Goal: Navigation & Orientation: Find specific page/section

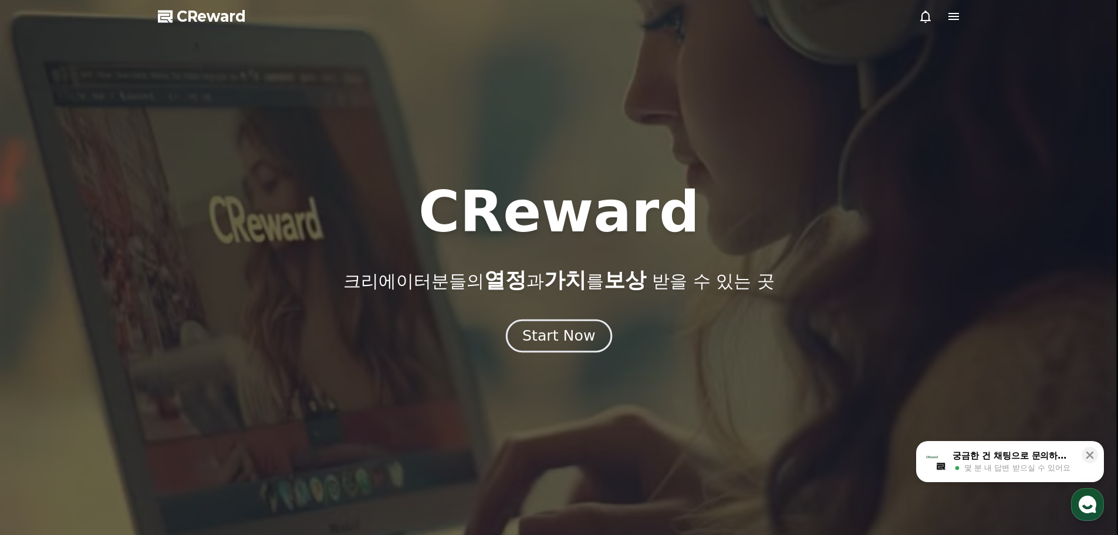
click at [592, 326] on div "Start Now" at bounding box center [558, 336] width 73 height 20
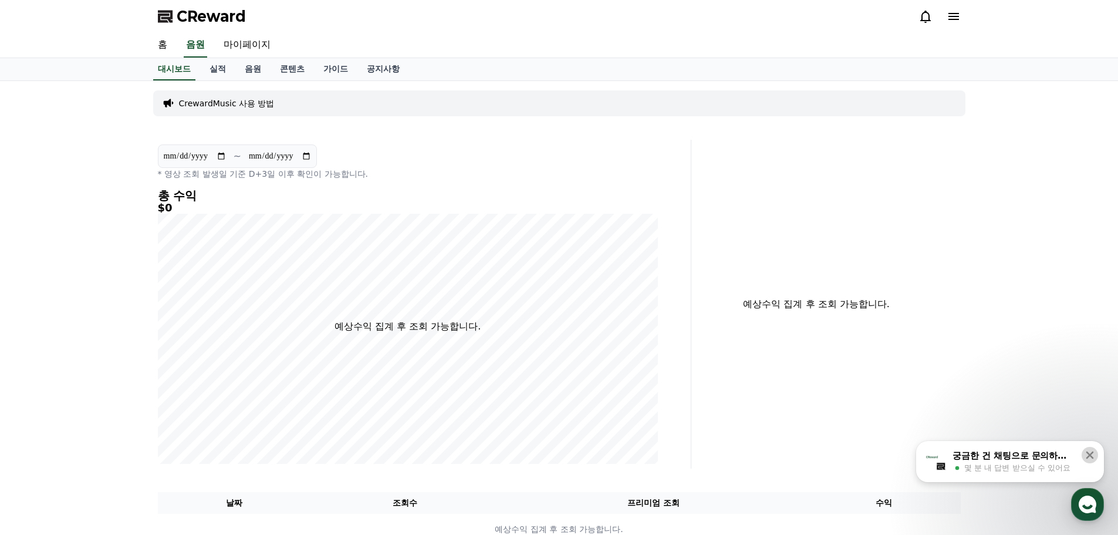
click at [1089, 453] on icon at bounding box center [1090, 455] width 12 height 12
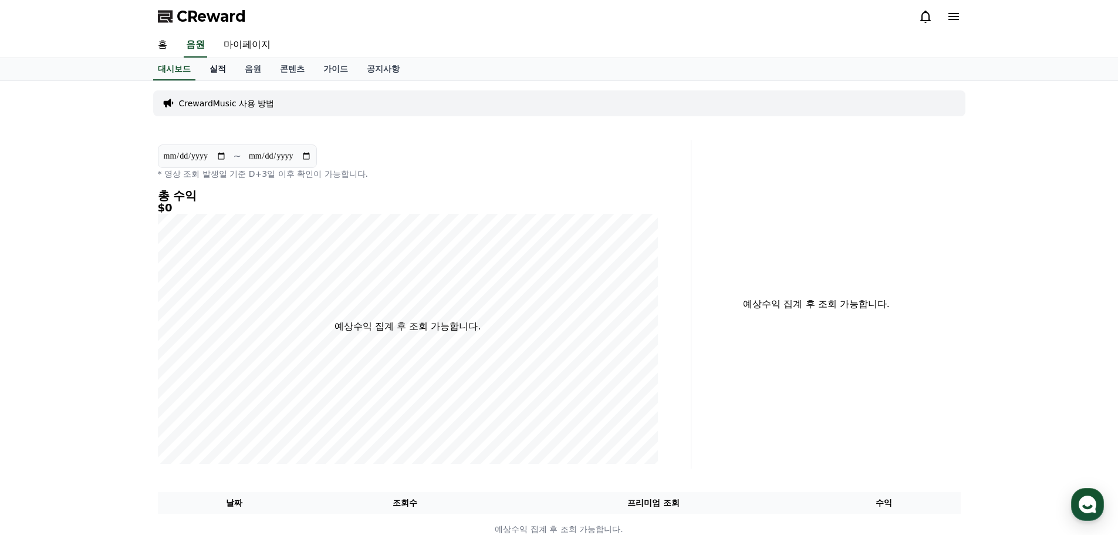
click at [214, 65] on link "실적" at bounding box center [217, 69] width 35 height 22
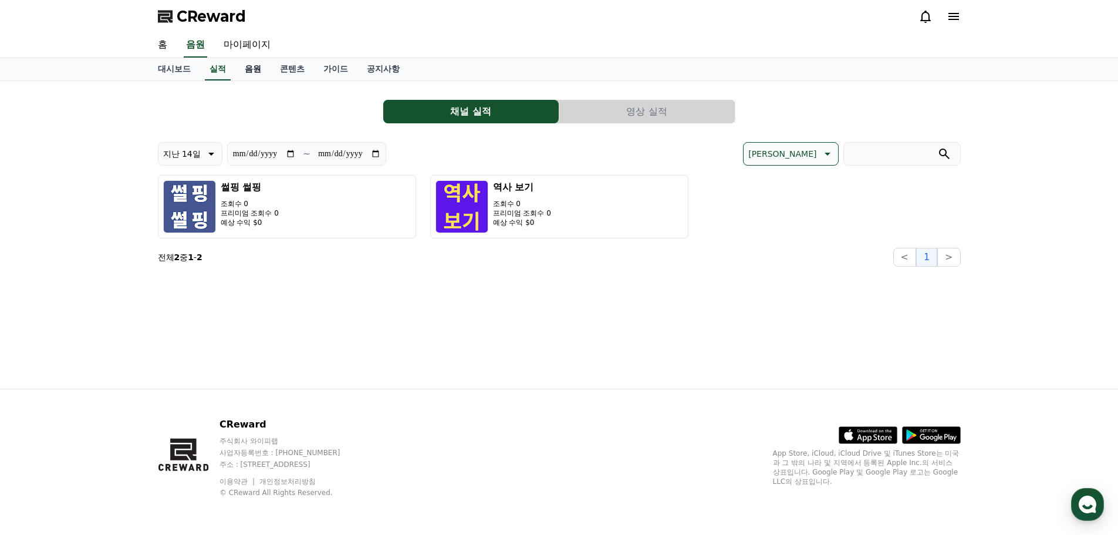
click at [258, 69] on link "음원" at bounding box center [252, 69] width 35 height 22
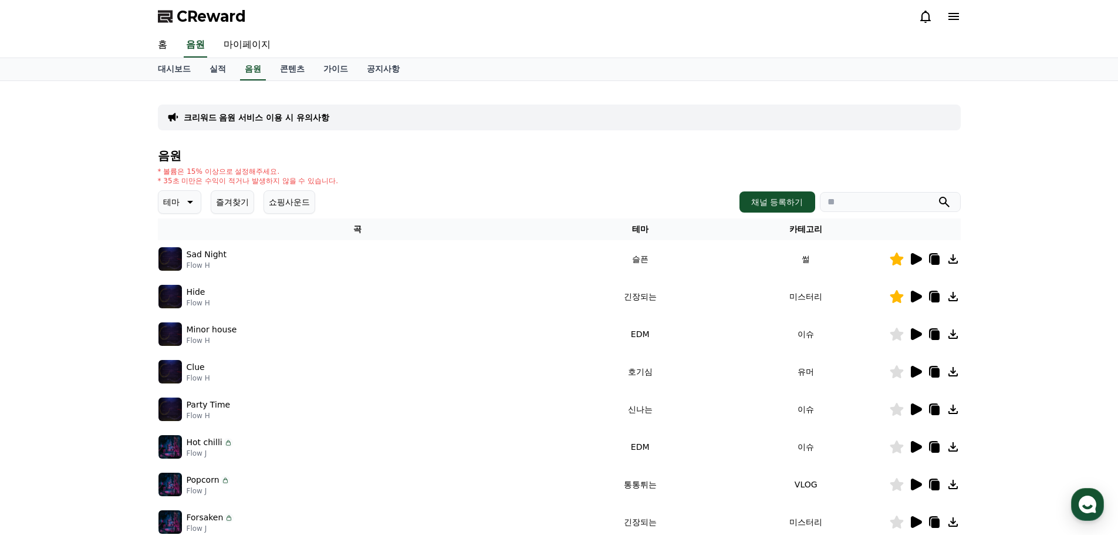
click at [276, 298] on div "Hide Flow H" at bounding box center [357, 296] width 399 height 23
click at [194, 297] on p "Hide" at bounding box center [196, 292] width 19 height 12
click at [177, 297] on img at bounding box center [169, 296] width 23 height 23
click at [915, 294] on icon at bounding box center [916, 297] width 11 height 12
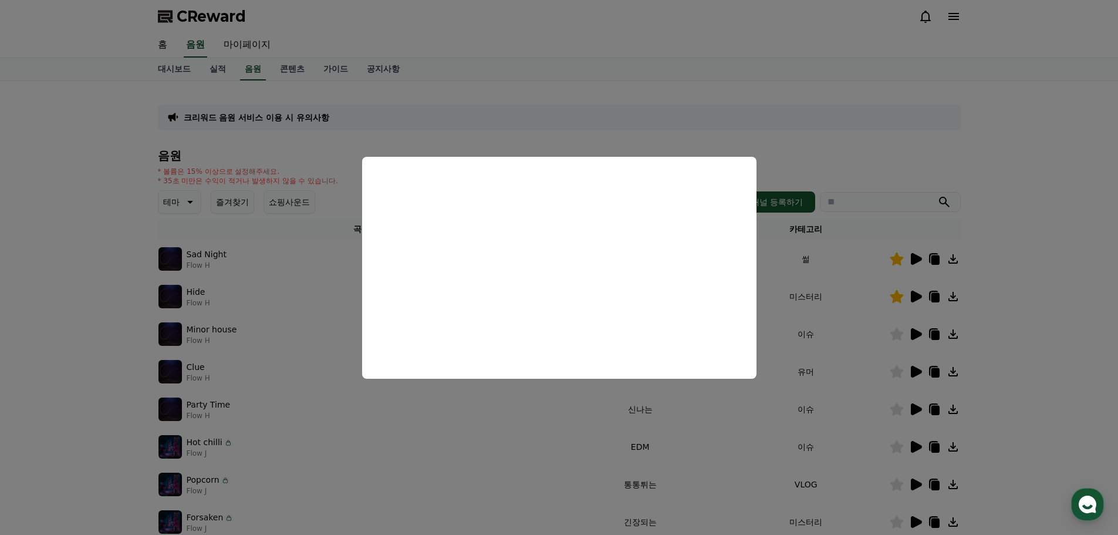
click at [824, 144] on button "close modal" at bounding box center [559, 267] width 1118 height 535
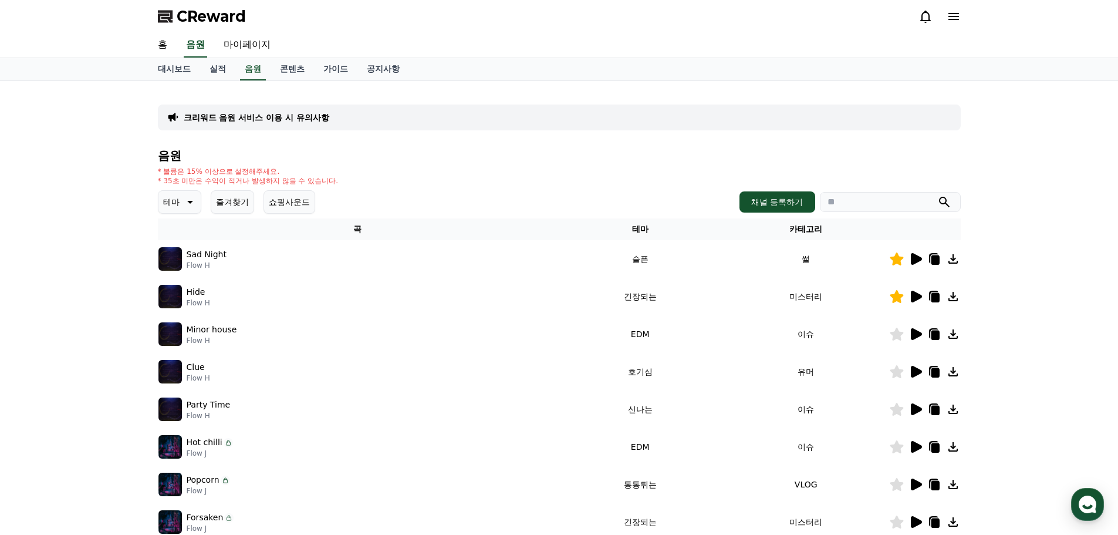
click at [955, 293] on icon at bounding box center [953, 296] width 14 height 14
click at [335, 70] on link "가이드" at bounding box center [335, 69] width 43 height 22
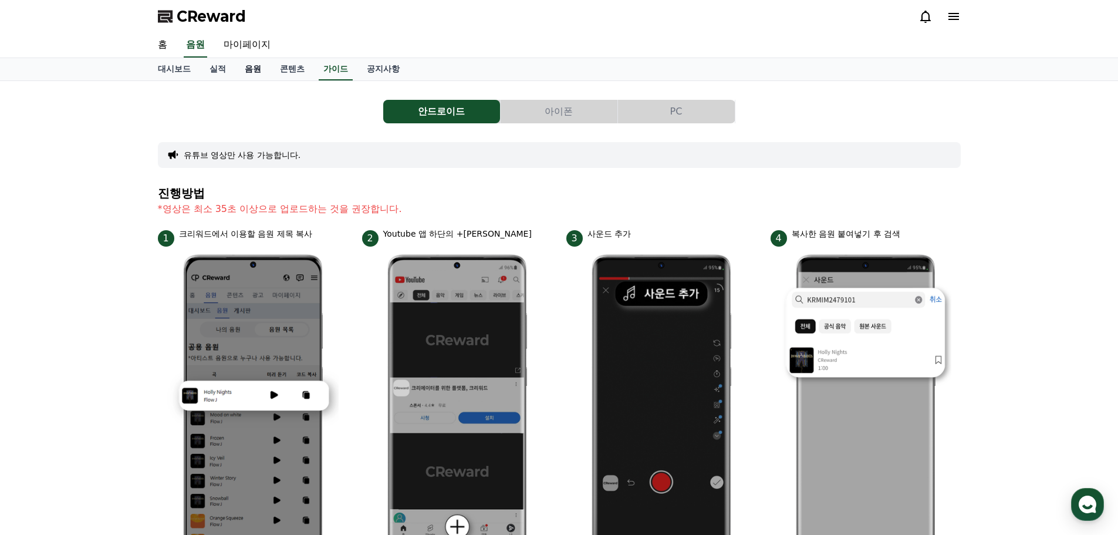
click at [250, 69] on link "음원" at bounding box center [252, 69] width 35 height 22
